Goal: Transaction & Acquisition: Purchase product/service

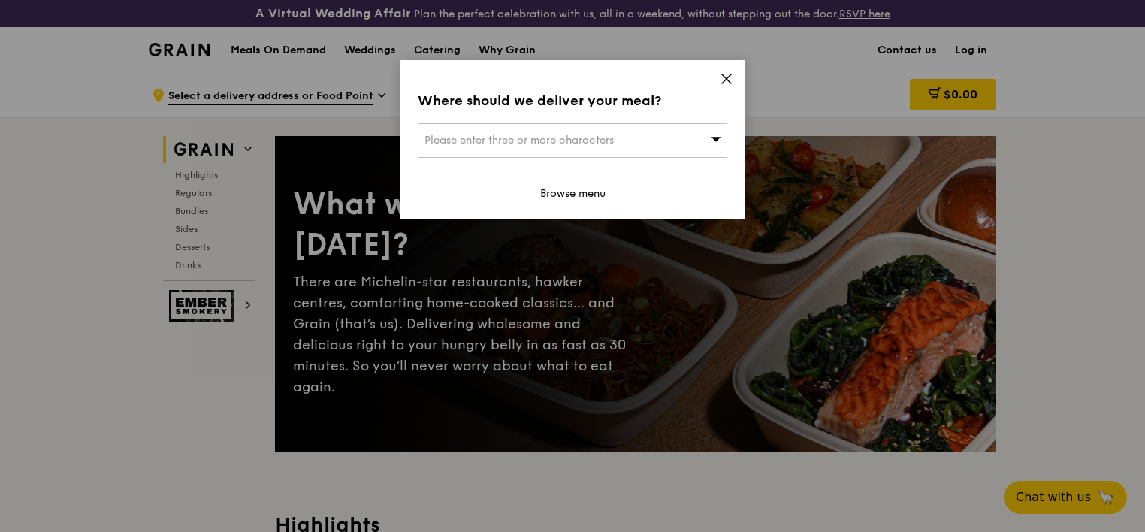
click at [660, 138] on div "Please enter three or more characters" at bounding box center [573, 140] width 310 height 35
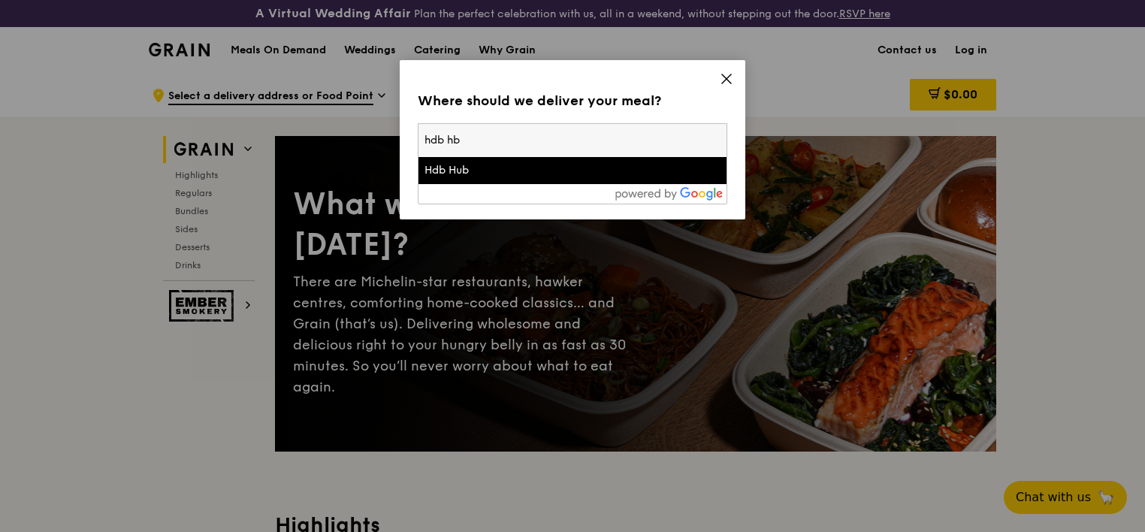
type input "hdb hb"
click at [471, 171] on div "Hdb Hub" at bounding box center [535, 170] width 222 height 15
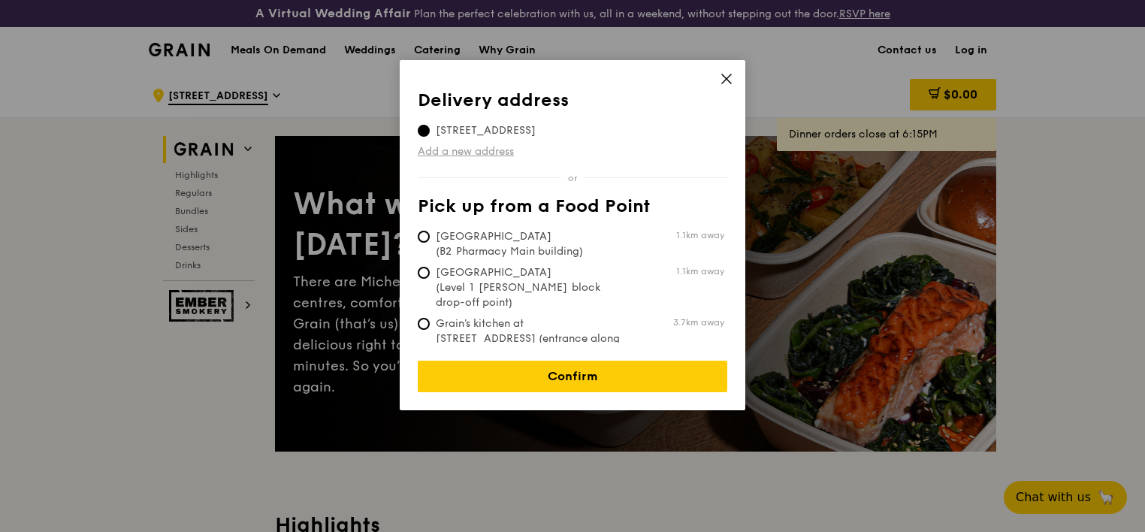
click at [494, 148] on link "Add a new address" at bounding box center [573, 151] width 310 height 15
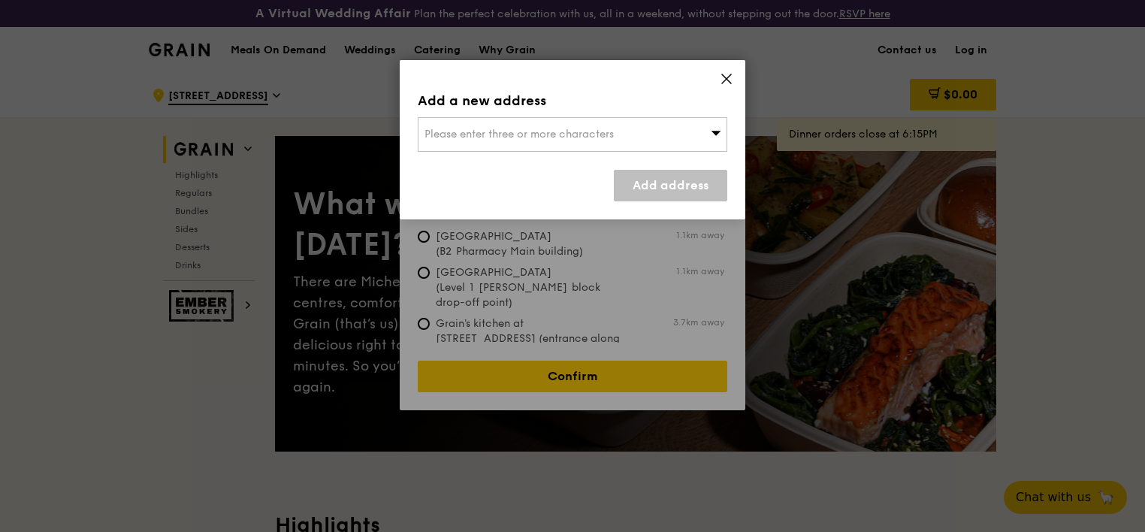
click at [529, 131] on span "Please enter three or more characters" at bounding box center [518, 134] width 189 height 13
click at [508, 164] on li "Please enter 3 or more characters" at bounding box center [572, 164] width 308 height 27
click at [496, 126] on input "search" at bounding box center [572, 134] width 308 height 33
paste input "480 Lorong 6 Toa Payoh, Singapore 310480"
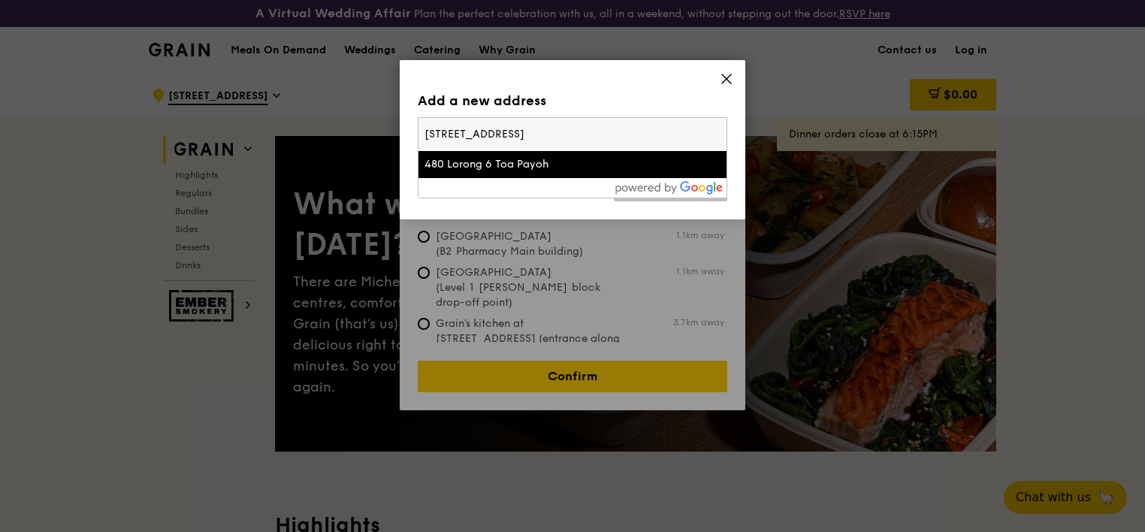
type input "480 Lorong 6 Toa Payoh, Singapore 310480"
click at [532, 171] on div "480 Lorong 6 Toa Payoh" at bounding box center [535, 164] width 222 height 15
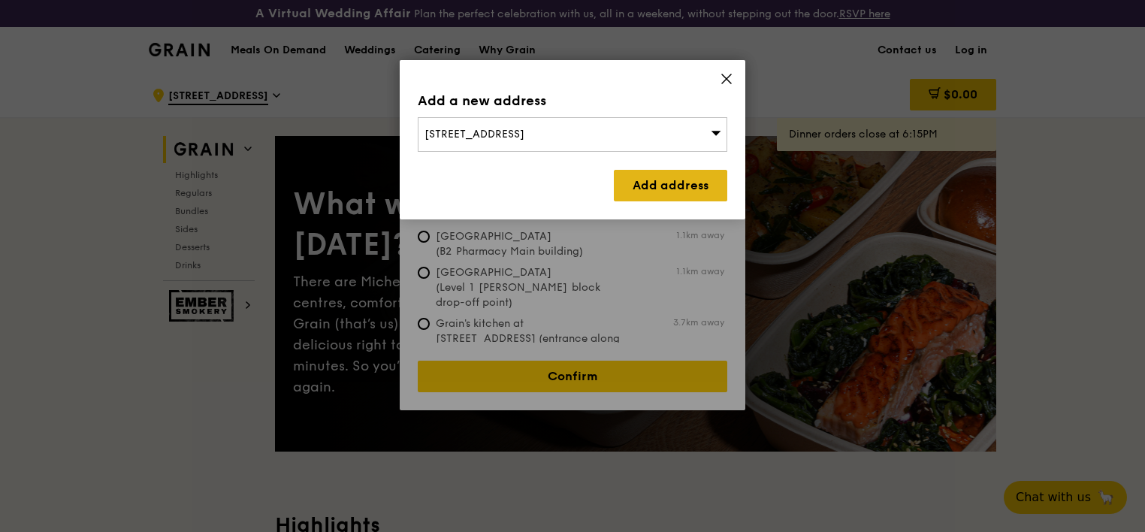
click at [663, 183] on link "Add address" at bounding box center [670, 186] width 113 height 32
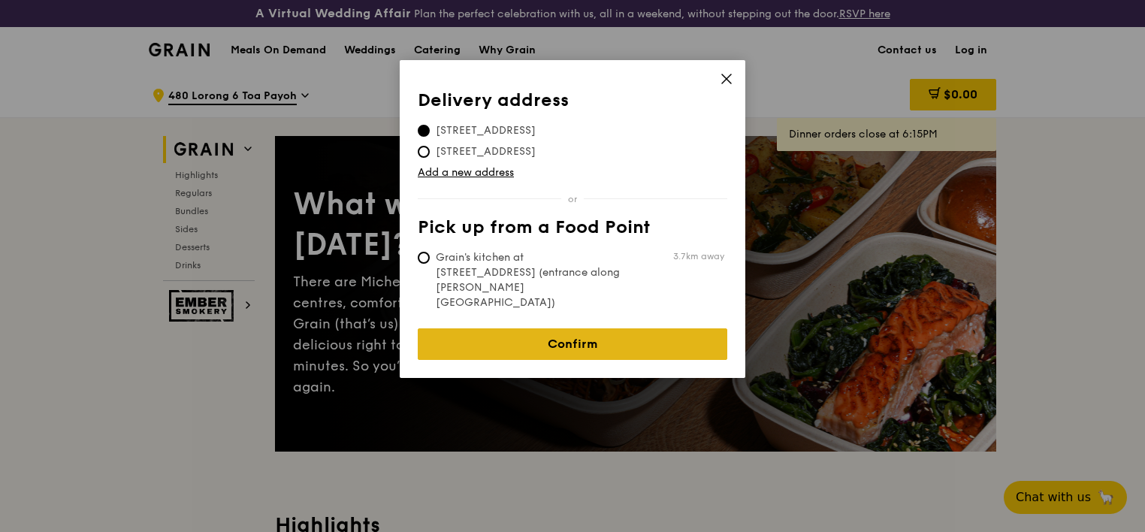
click at [604, 328] on link "Confirm" at bounding box center [573, 344] width 310 height 32
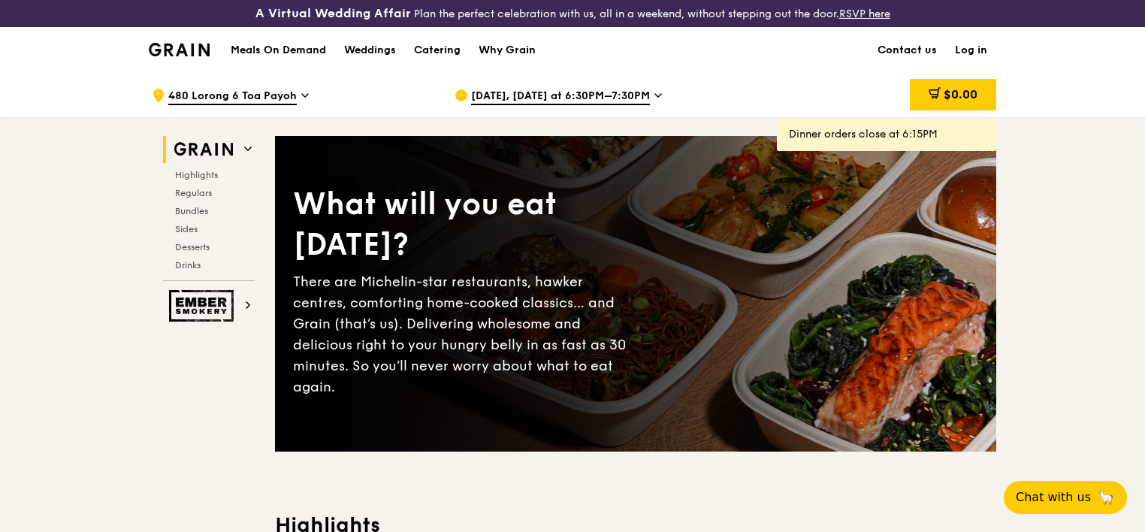
click at [601, 98] on span "Sep 25, Today at 6:30PM–7:30PM" at bounding box center [560, 97] width 179 height 17
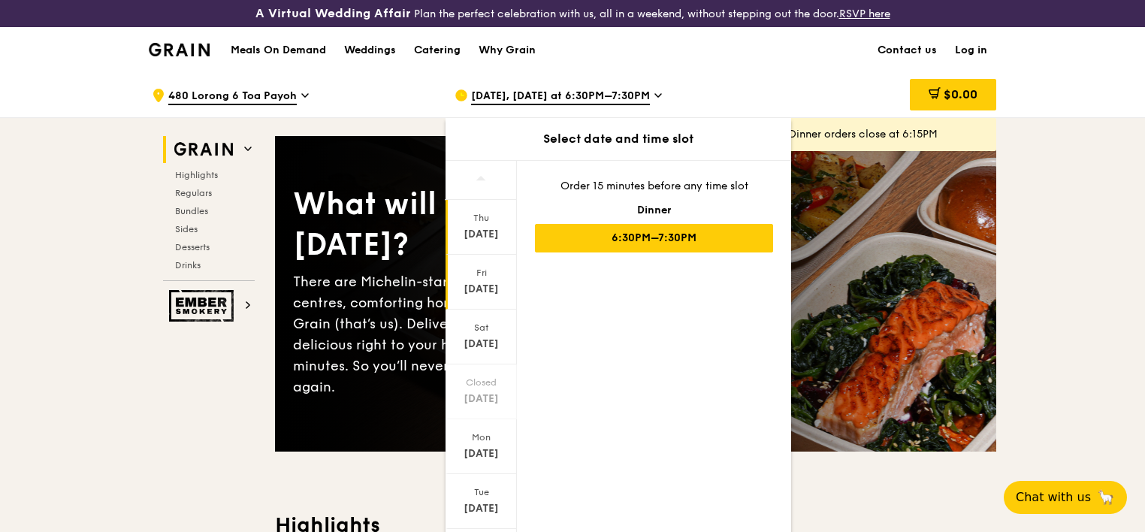
click at [476, 276] on div "Fri" at bounding box center [481, 273] width 67 height 12
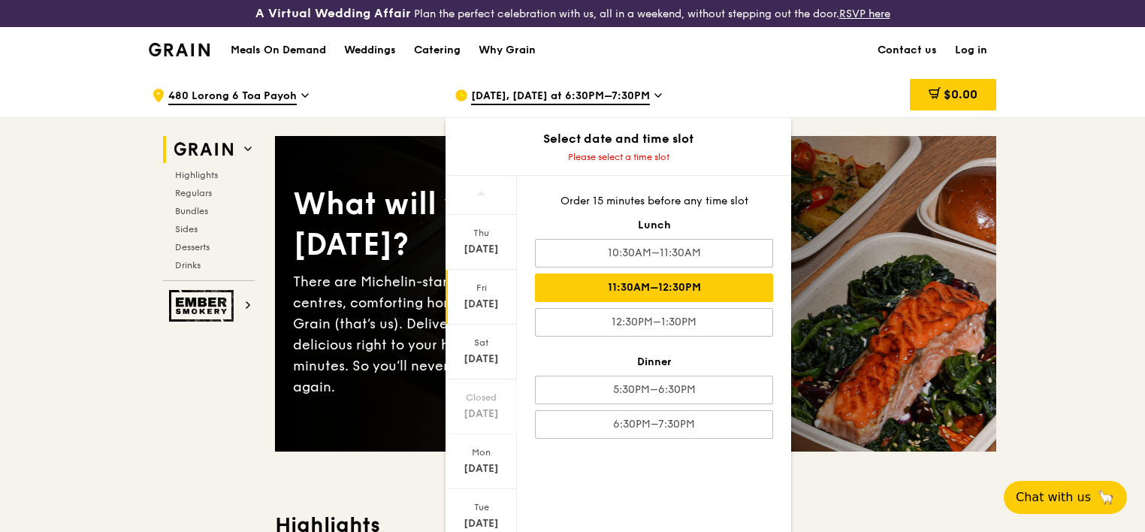
click at [692, 282] on div "11:30AM–12:30PM" at bounding box center [654, 287] width 238 height 29
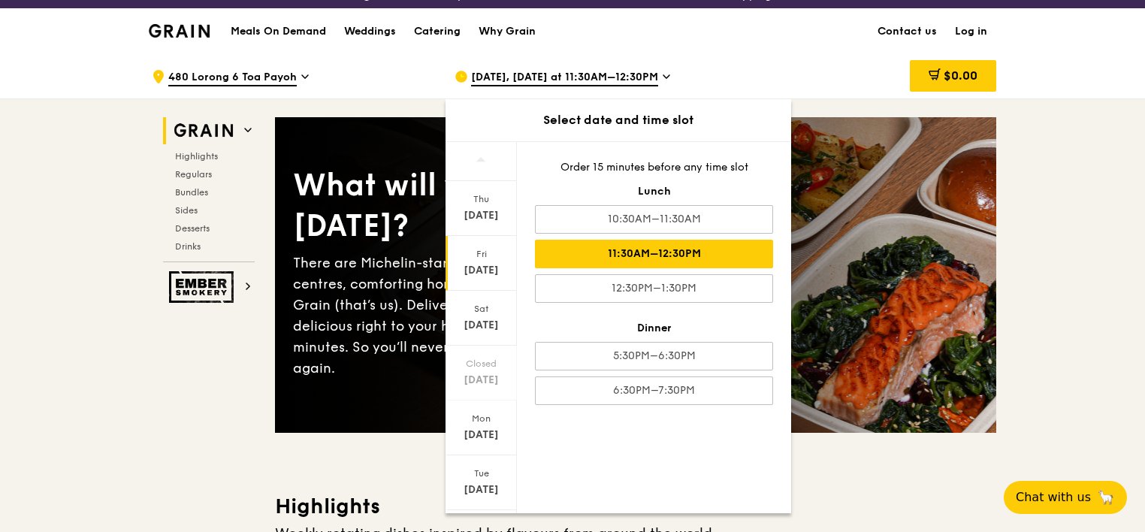
scroll to position [14, 0]
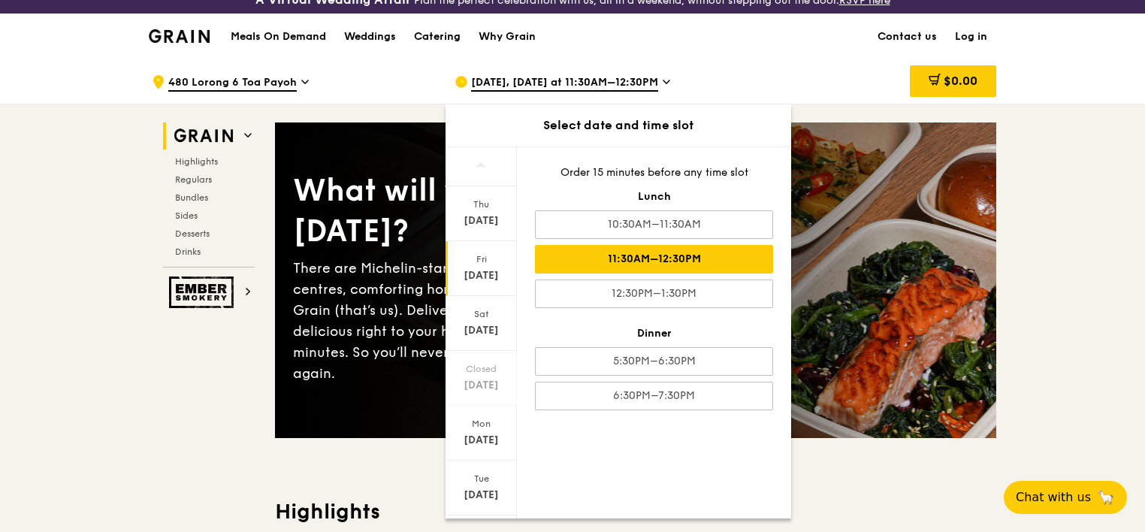
click at [652, 261] on div "11:30AM–12:30PM" at bounding box center [654, 259] width 238 height 29
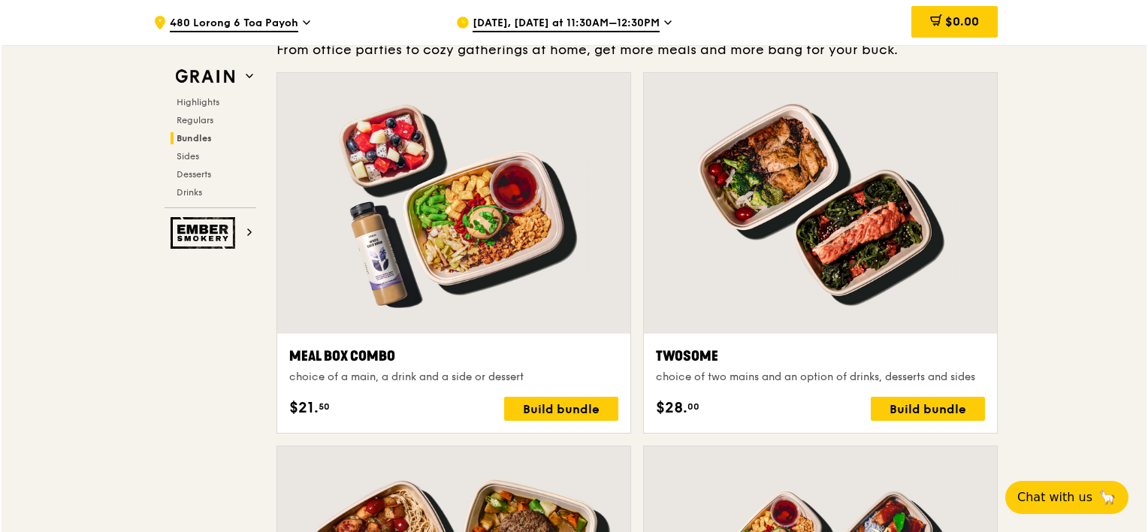
scroll to position [2282, 0]
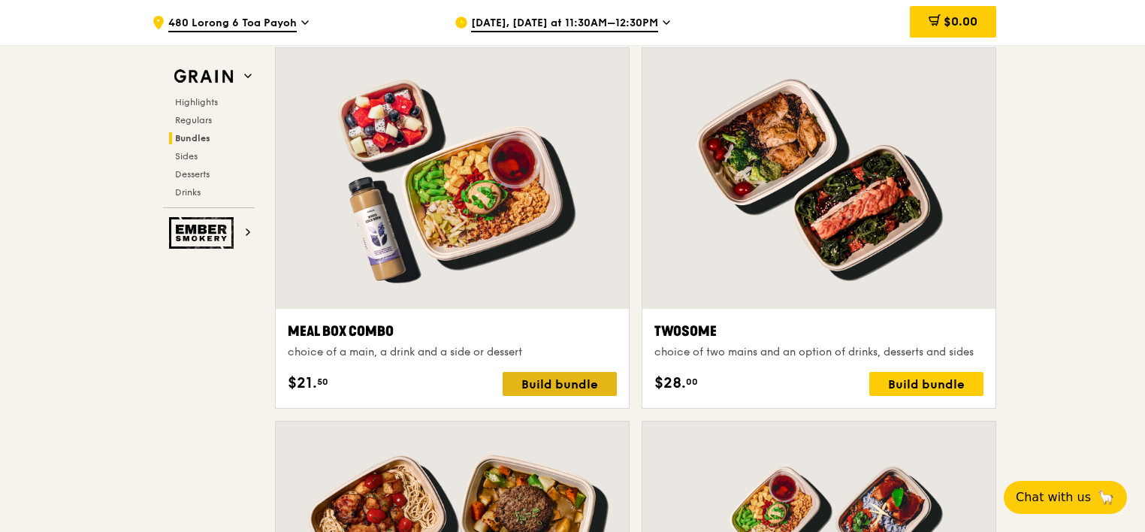
click at [544, 379] on div "Build bundle" at bounding box center [560, 384] width 114 height 24
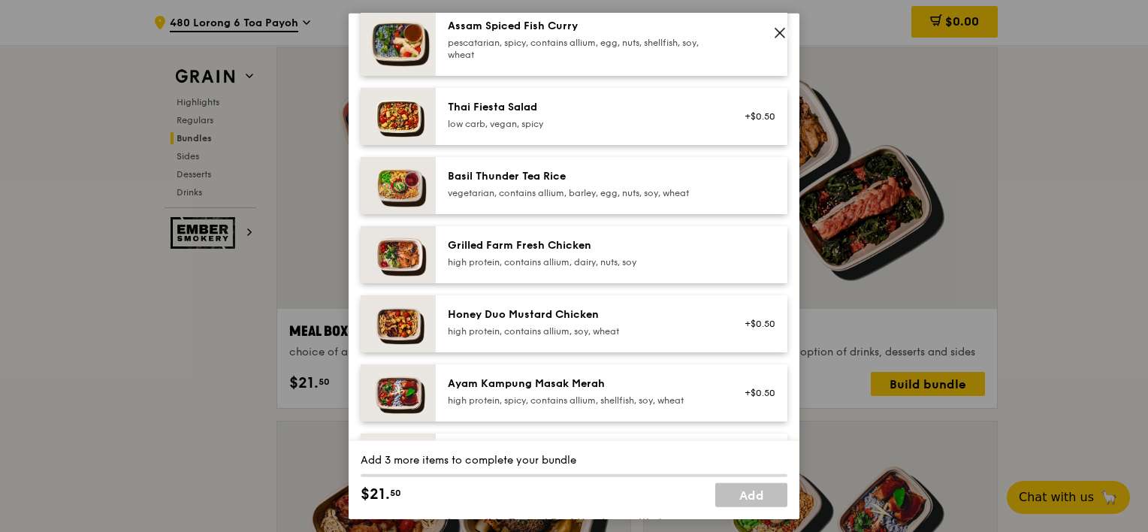
scroll to position [225, 0]
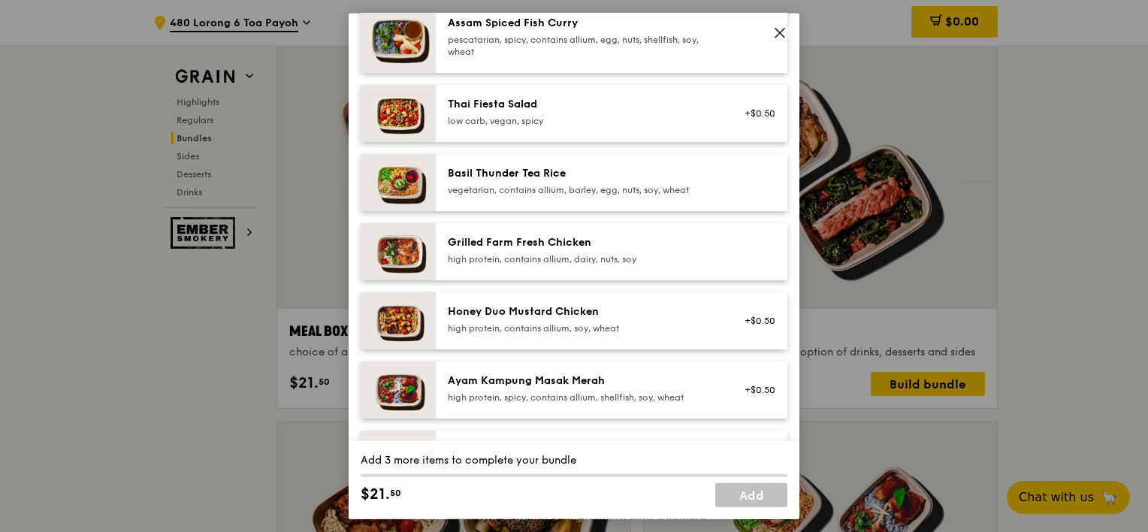
click at [561, 261] on div "high protein, contains allium, dairy, nuts, soy" at bounding box center [583, 259] width 270 height 12
click at [560, 265] on div "Grilled Farm Fresh Chicken high protein, contains allium, dairy, nuts, soy" at bounding box center [583, 251] width 288 height 33
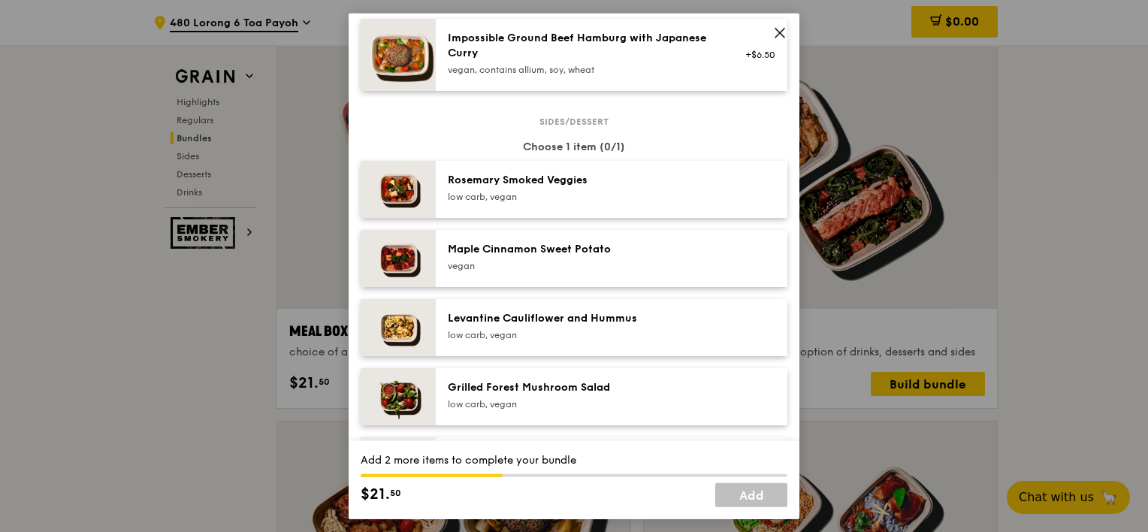
scroll to position [705, 0]
click at [557, 195] on div "low carb, vegan" at bounding box center [583, 198] width 270 height 12
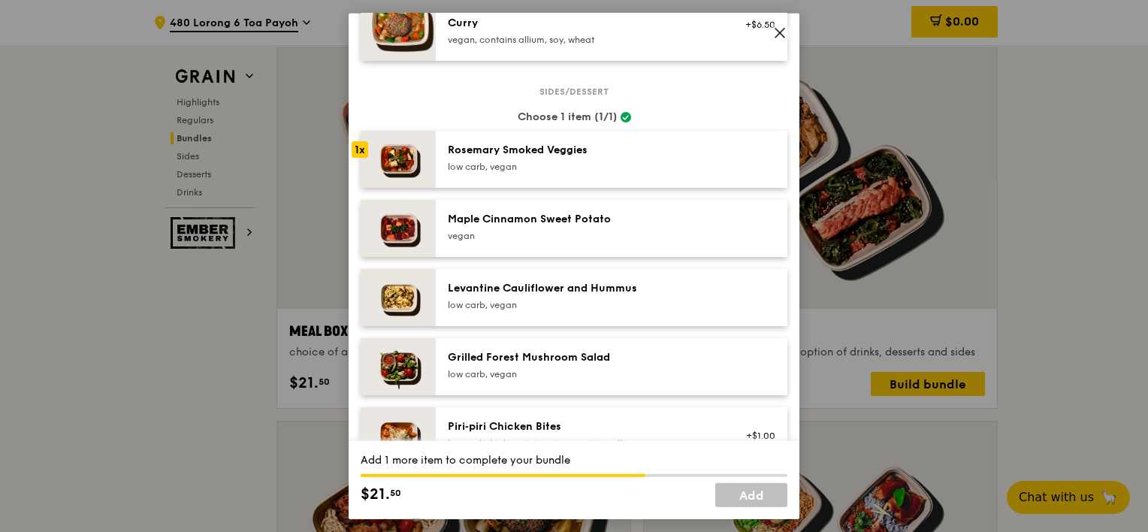
scroll to position [733, 0]
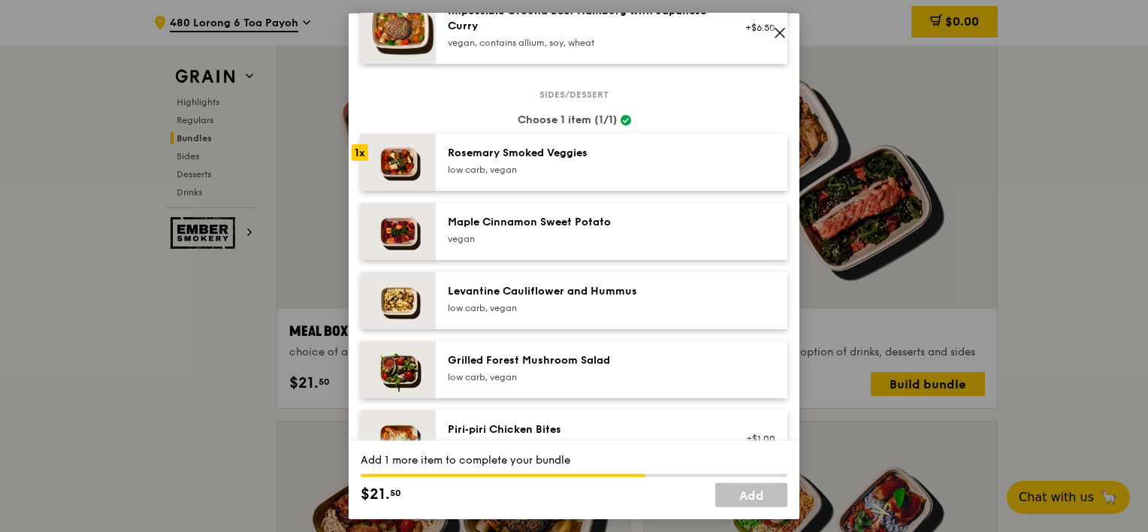
click at [552, 168] on div "low carb, vegan" at bounding box center [583, 170] width 270 height 12
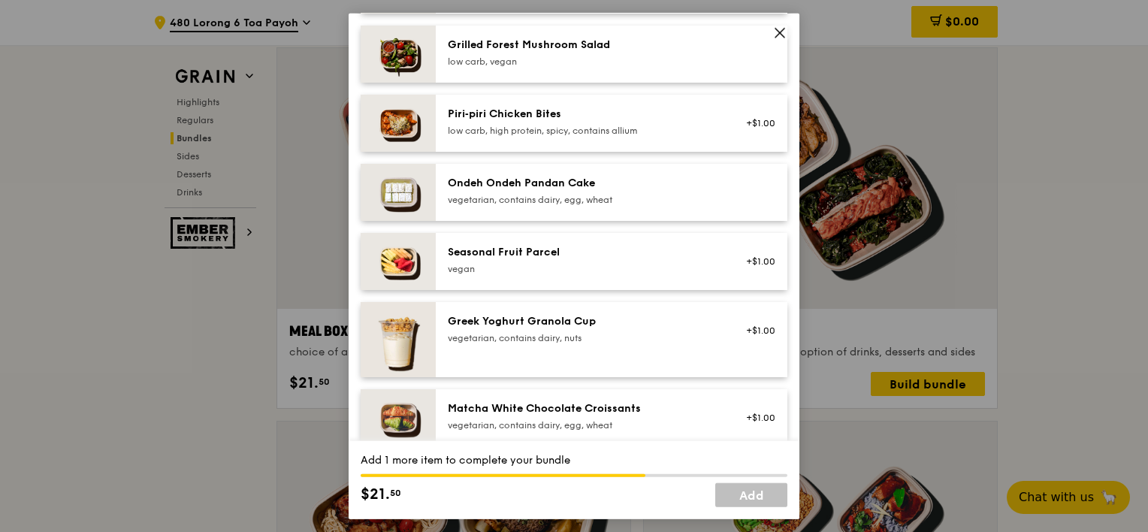
scroll to position [1055, 0]
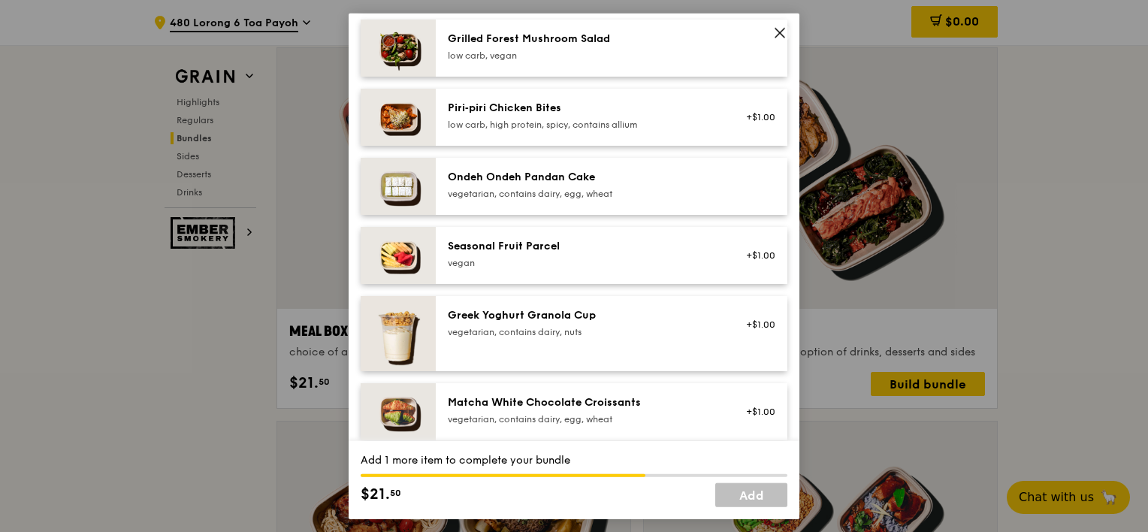
click at [549, 252] on div "Seasonal Fruit Parcel" at bounding box center [583, 246] width 270 height 15
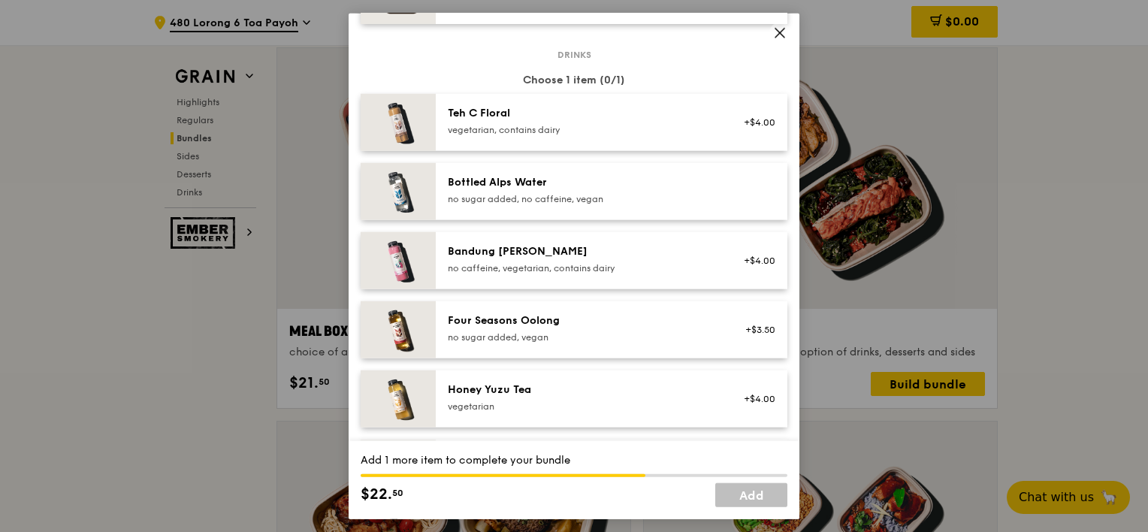
scroll to position [1558, 0]
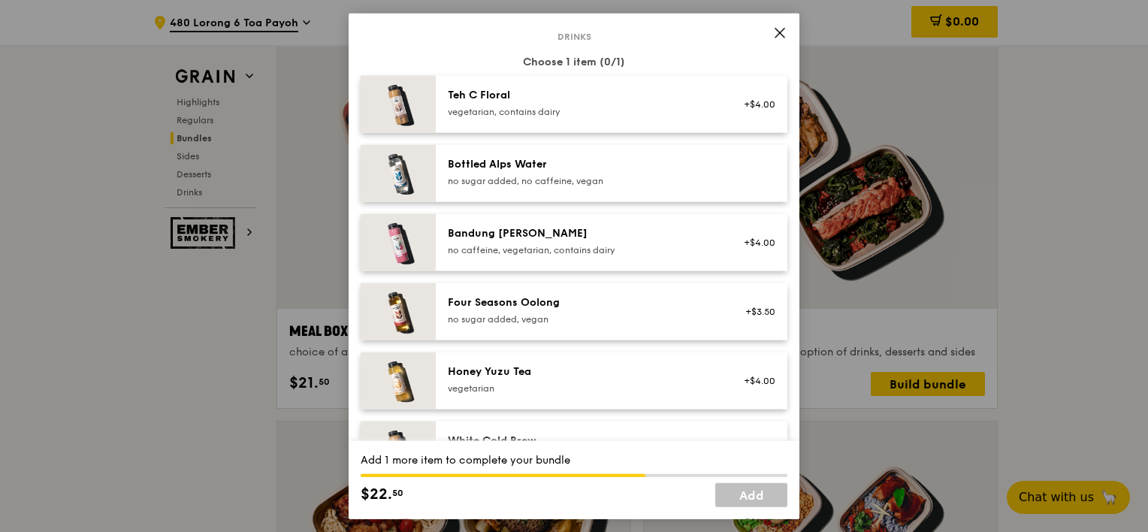
click at [567, 185] on div "no sugar added, no caffeine, vegan" at bounding box center [583, 181] width 270 height 12
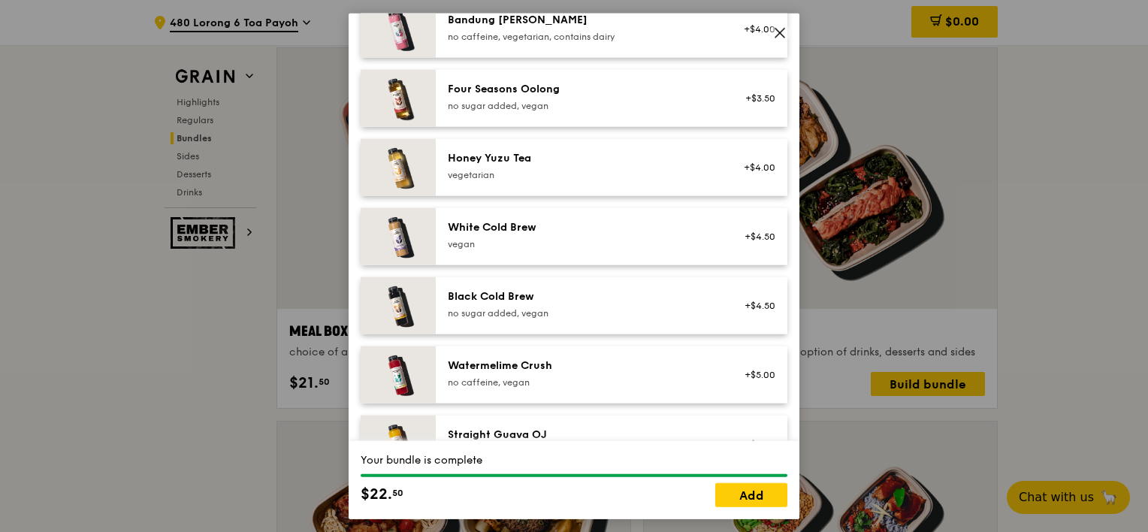
scroll to position [1815, 0]
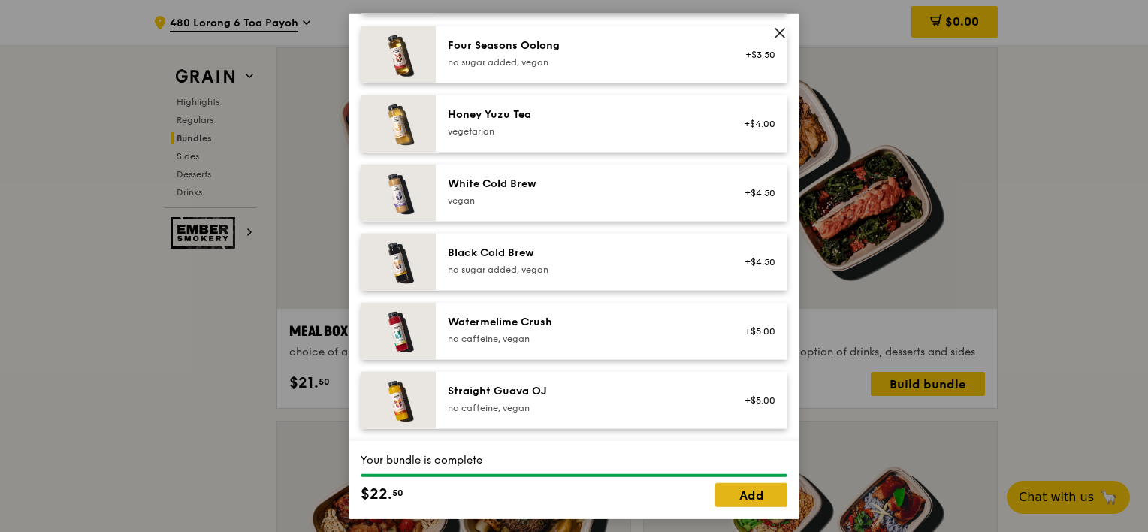
click at [754, 495] on link "Add" at bounding box center [751, 494] width 72 height 24
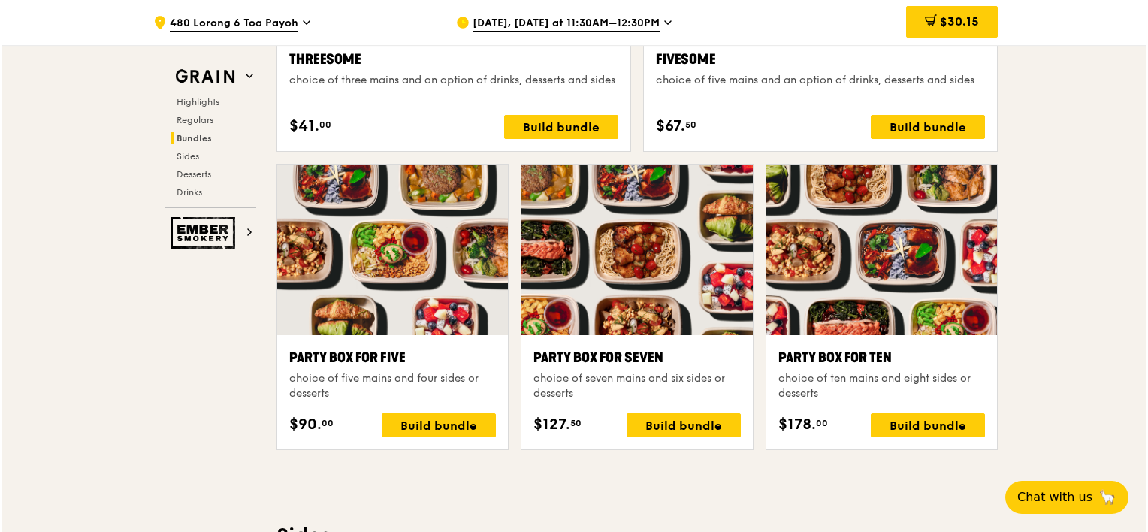
scroll to position [2956, 0]
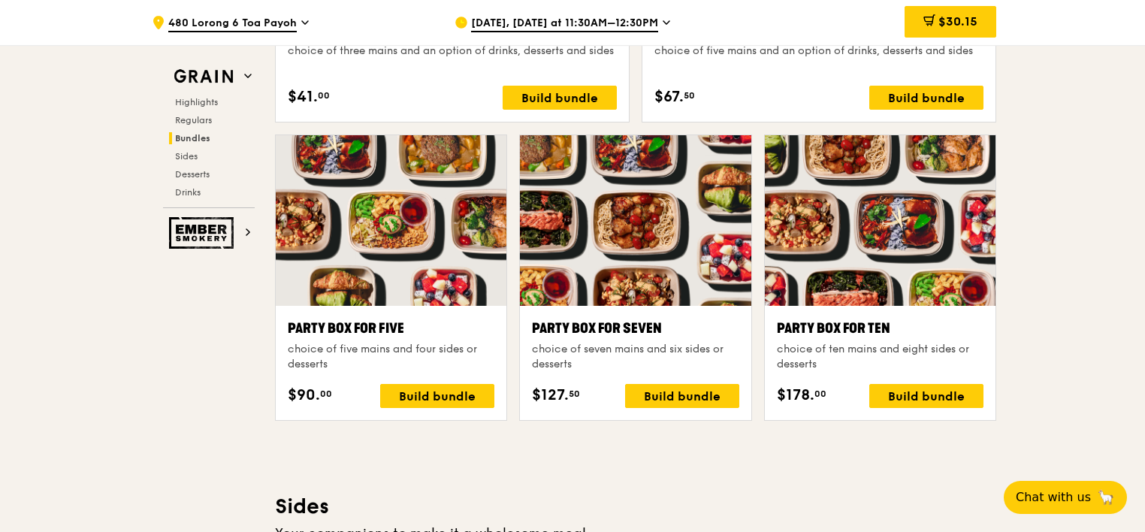
click at [838, 221] on div at bounding box center [880, 220] width 231 height 171
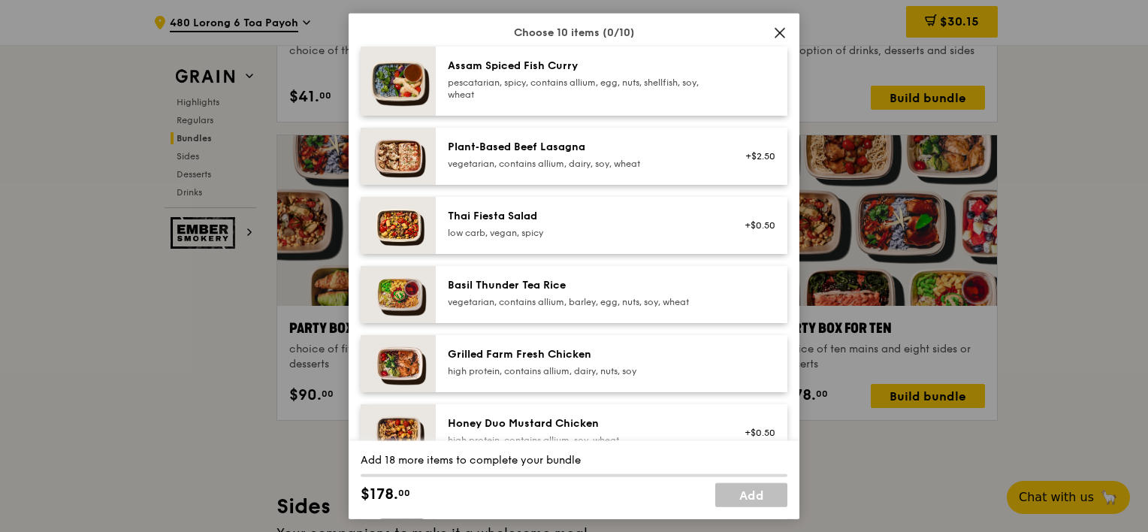
scroll to position [129, 0]
